Goal: Task Accomplishment & Management: Use online tool/utility

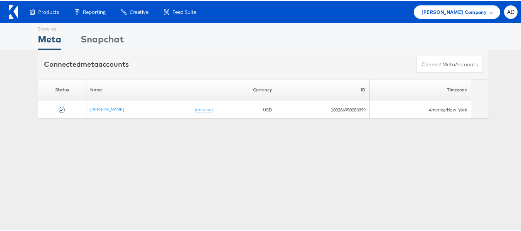
click at [434, 12] on span "Steve Madden Company" at bounding box center [453, 11] width 65 height 8
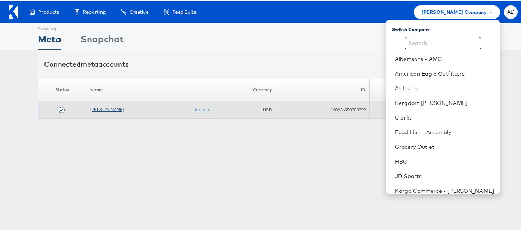
click at [103, 108] on link "[PERSON_NAME]" at bounding box center [107, 108] width 34 height 6
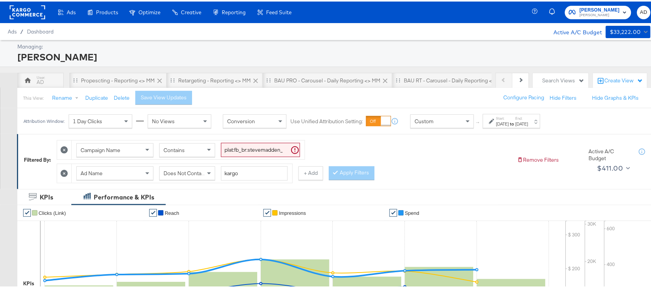
drag, startPoint x: 470, startPoint y: 1, endPoint x: 25, endPoint y: 6, distance: 444.2
click at [25, 6] on rect at bounding box center [27, 11] width 35 height 14
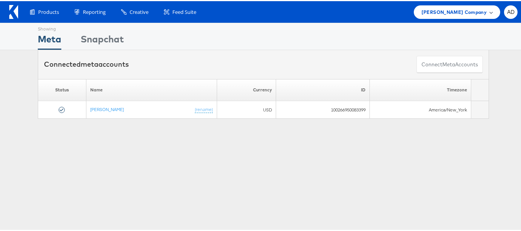
click at [446, 7] on span "Steve Madden Company" at bounding box center [453, 11] width 65 height 8
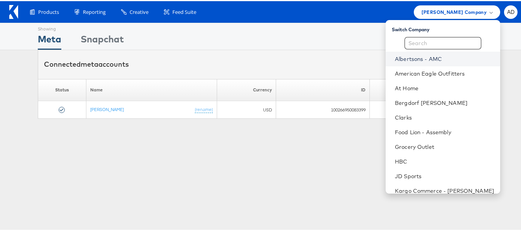
click at [395, 59] on link "Albertsons - AMC" at bounding box center [444, 58] width 99 height 8
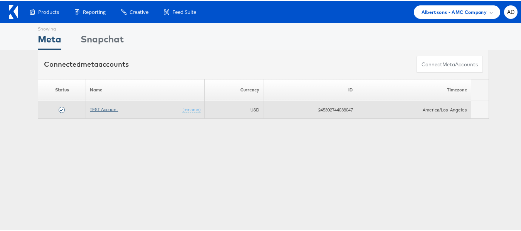
click at [102, 108] on link "TEST Account" at bounding box center [104, 108] width 28 height 6
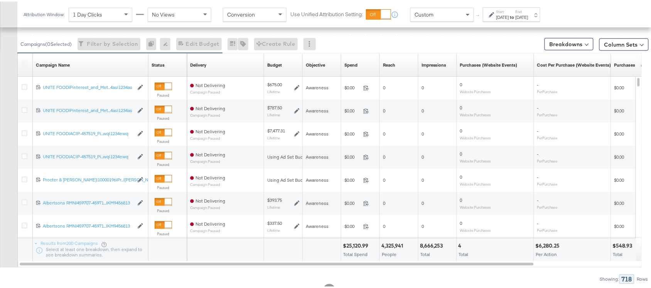
scroll to position [320, 0]
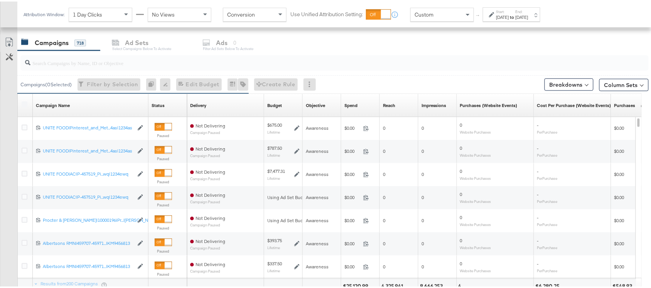
click at [52, 65] on input "search" at bounding box center [310, 58] width 561 height 15
paste input "120230827523830307"
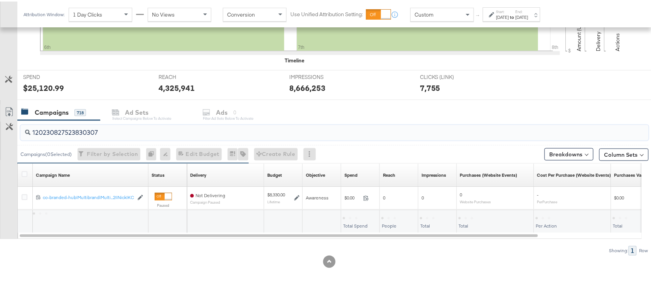
scroll to position [251, 0]
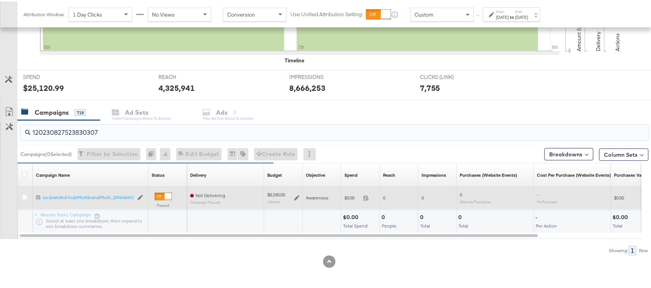
type input "120230827523830307"
click at [22, 200] on div at bounding box center [26, 197] width 8 height 8
click at [24, 197] on icon at bounding box center [25, 196] width 6 height 6
click at [0, 0] on input "checkbox" at bounding box center [0, 0] width 0 height 0
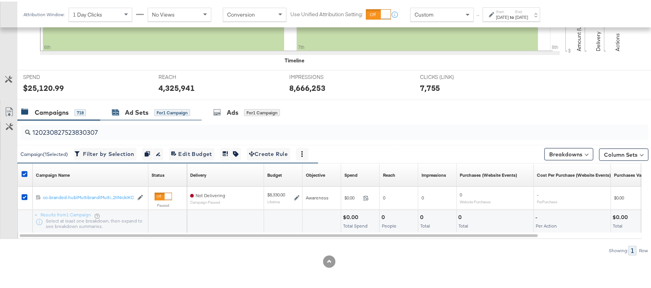
click at [130, 107] on div "Ad Sets" at bounding box center [137, 111] width 24 height 9
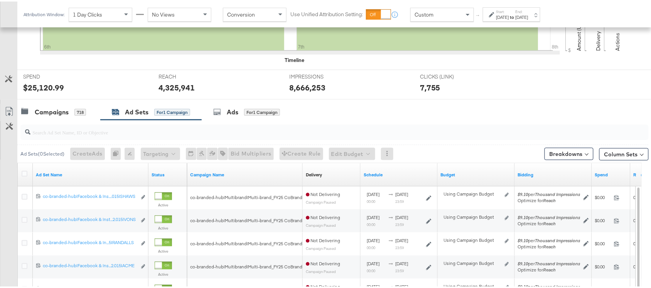
click at [72, 136] on div at bounding box center [334, 130] width 628 height 15
paste input "co-branded-hub|Facebook & Instagram|Social Media|FBIG - Premium Carousel & Prod…"
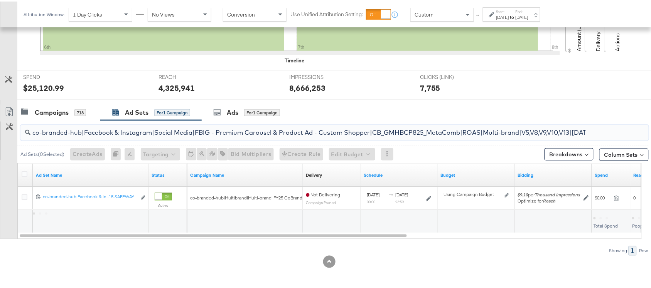
scroll to position [0, 237]
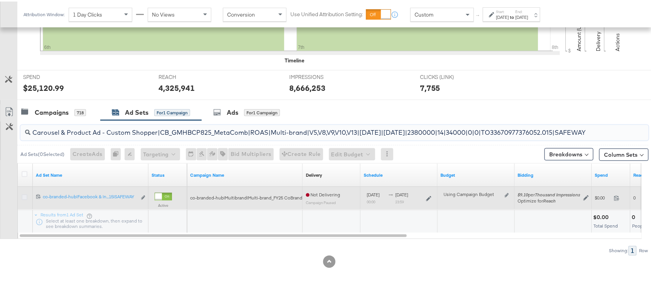
type input "co-branded-hub|Facebook & Instagram|Social Media|FBIG - Premium Carousel & Prod…"
click at [24, 197] on icon at bounding box center [25, 196] width 6 height 6
click at [0, 0] on input "checkbox" at bounding box center [0, 0] width 0 height 0
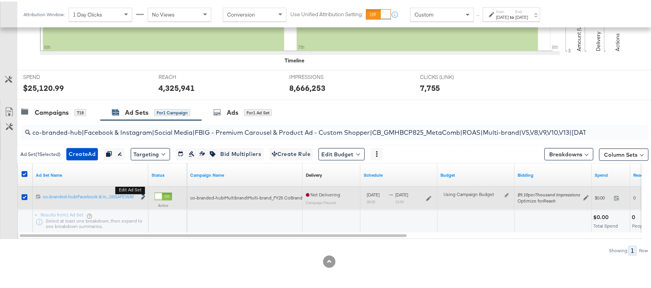
click at [143, 195] on icon "link" at bounding box center [143, 196] width 4 height 4
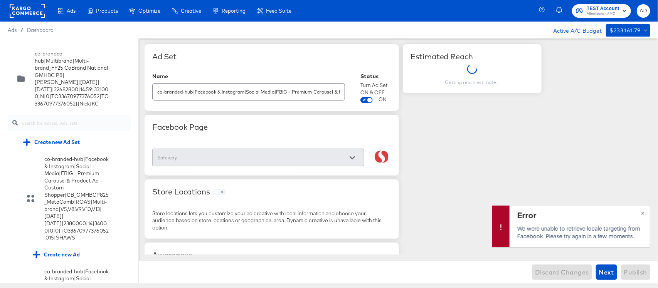
scroll to position [680, 0]
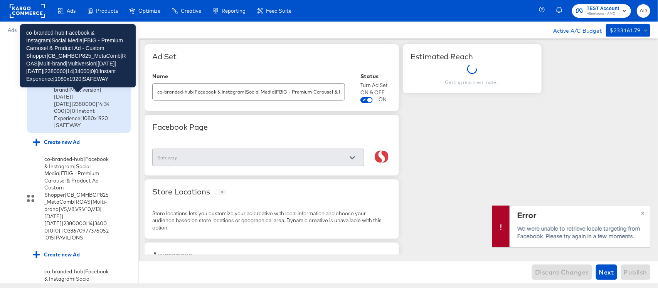
click at [82, 129] on div "co-branded-hub|Facebook & Instagram|Social Media|FBIG - Premium Carousel & Prod…" at bounding box center [82, 75] width 56 height 107
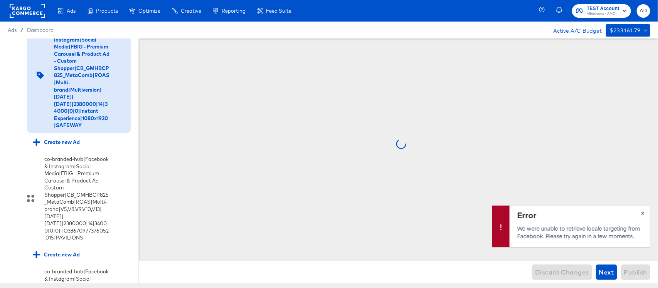
click at [642, 214] on span "×" at bounding box center [642, 212] width 3 height 9
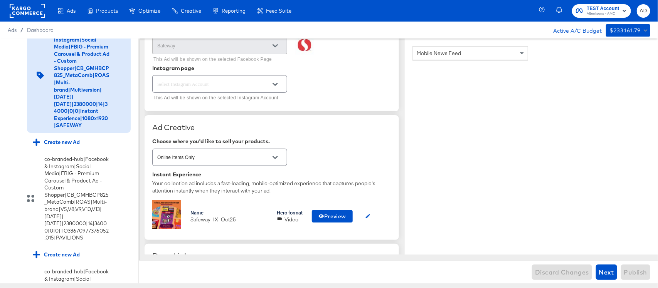
scroll to position [93, 0]
click at [323, 214] on span "Preview" at bounding box center [332, 219] width 28 height 10
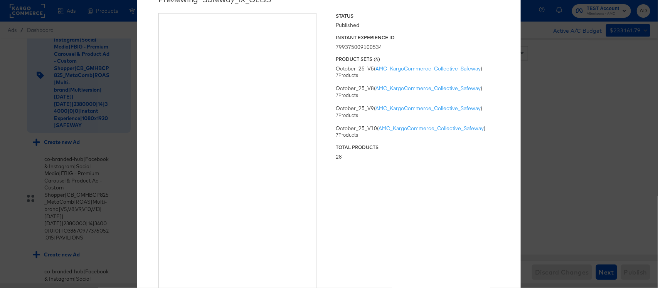
type textarea "x"
click at [577, 54] on div "× Previewing ' Safeway_IX_Oct25 ' Status Published Instant Experience ID 799375…" at bounding box center [329, 144] width 658 height 288
